Goal: Information Seeking & Learning: Learn about a topic

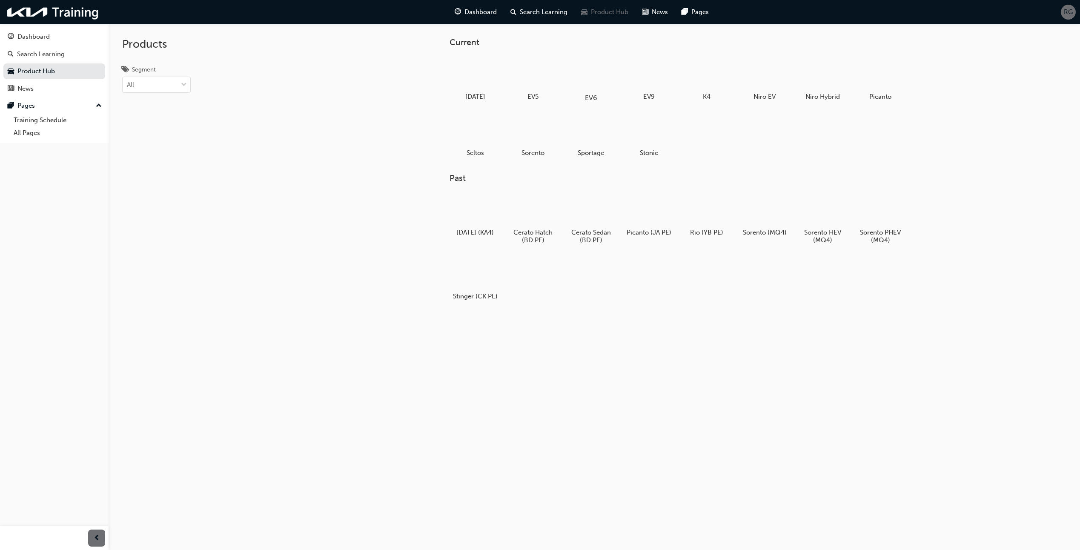
click at [579, 69] on div at bounding box center [591, 73] width 47 height 34
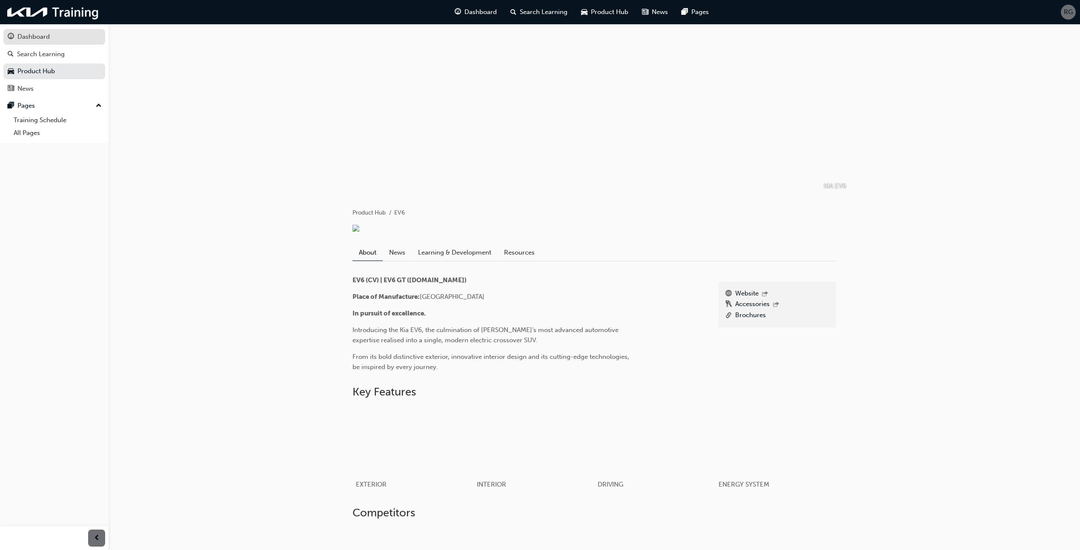
click at [30, 35] on div "Dashboard" at bounding box center [33, 37] width 32 height 10
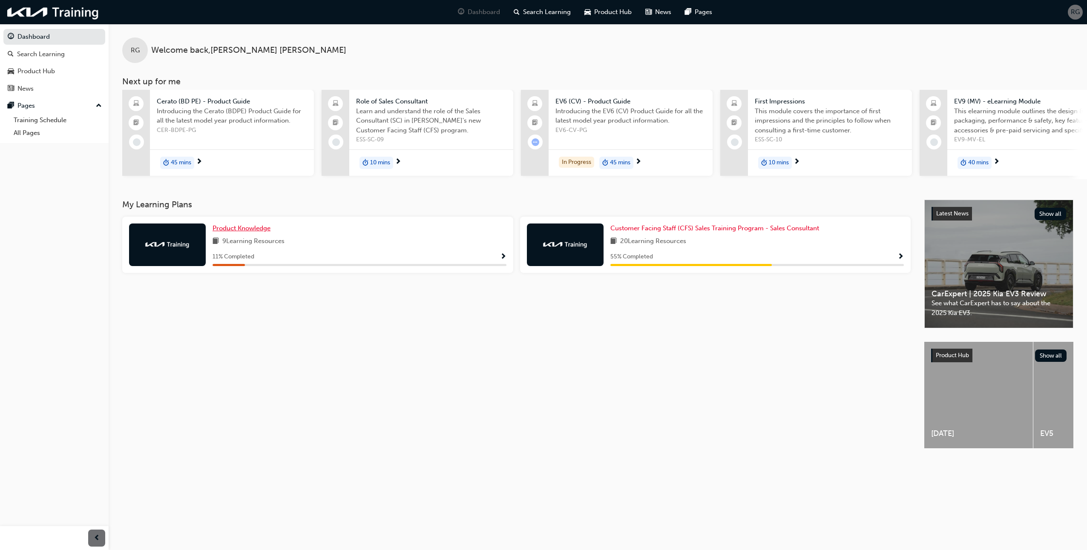
click at [244, 231] on span "Product Knowledge" at bounding box center [241, 228] width 58 height 8
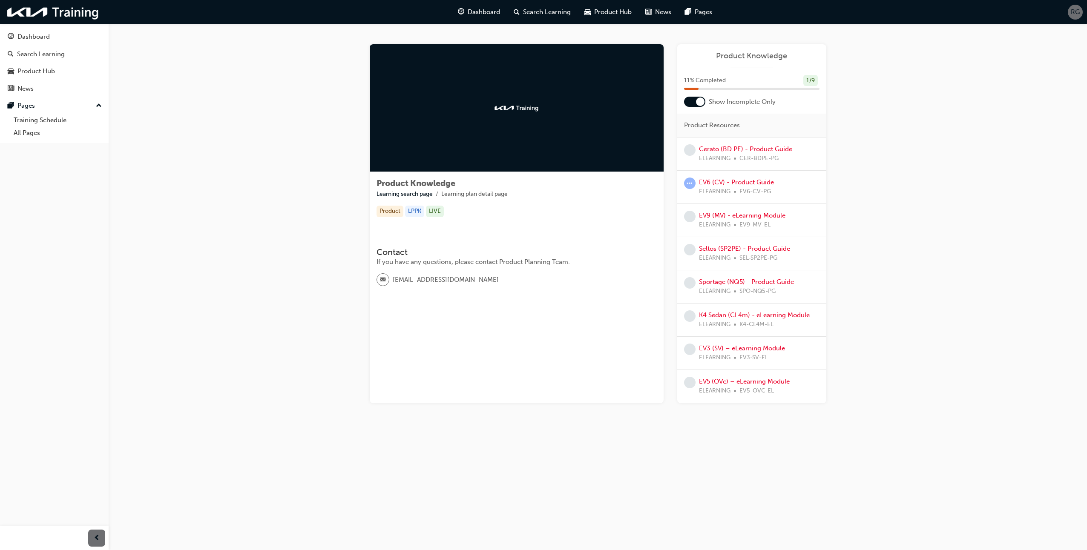
click at [727, 181] on link "EV6 (CV) - Product Guide" at bounding box center [736, 182] width 75 height 8
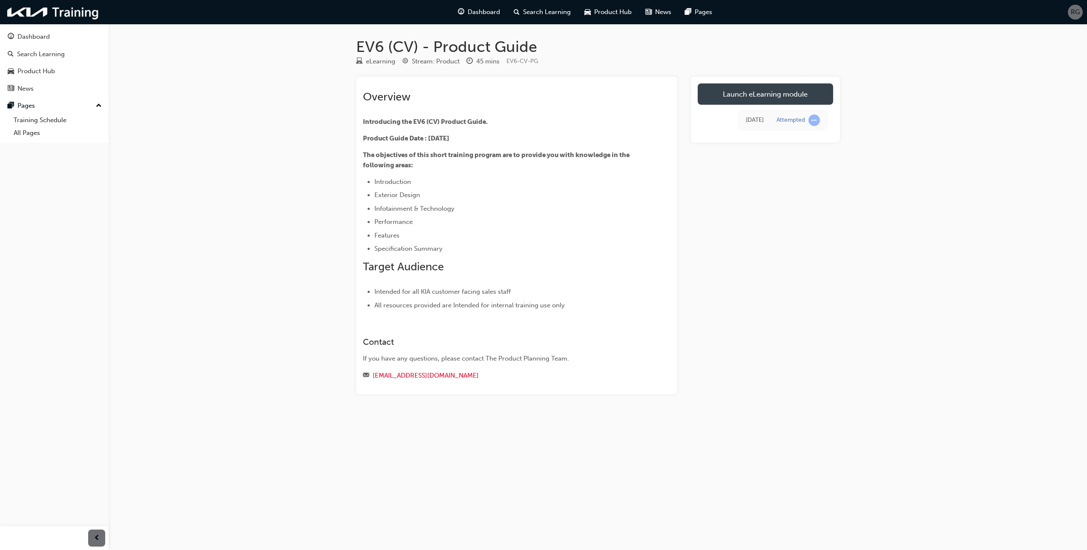
click at [775, 92] on link "Launch eLearning module" at bounding box center [764, 93] width 135 height 21
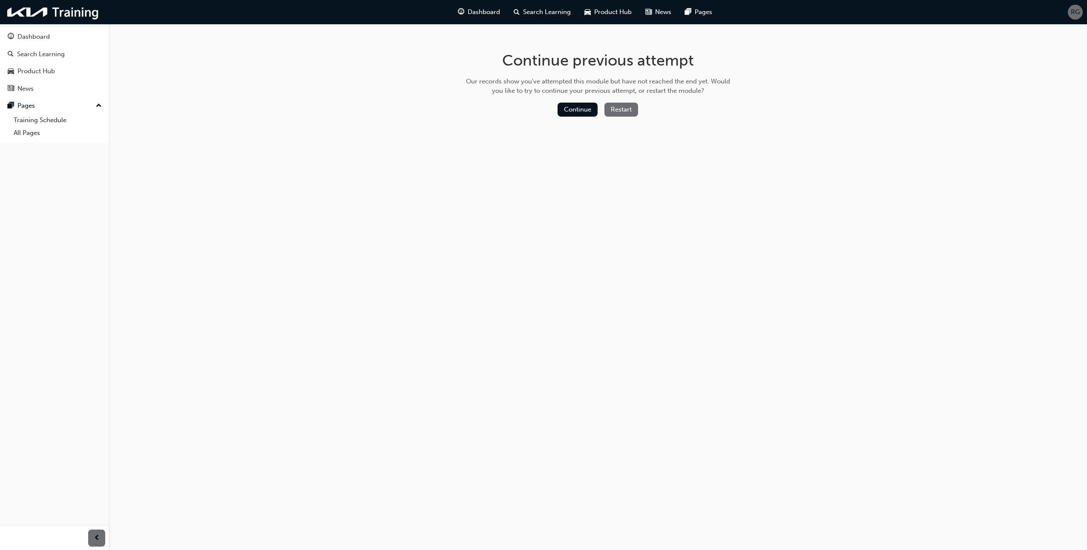
click at [616, 108] on button "Restart" at bounding box center [621, 110] width 34 height 14
